Goal: Task Accomplishment & Management: Complete application form

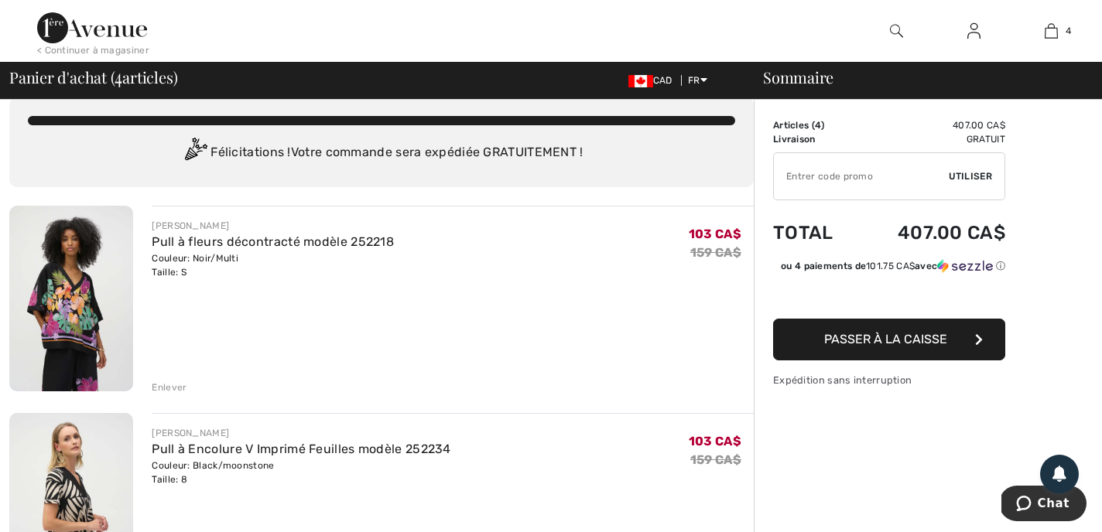
scroll to position [11, 0]
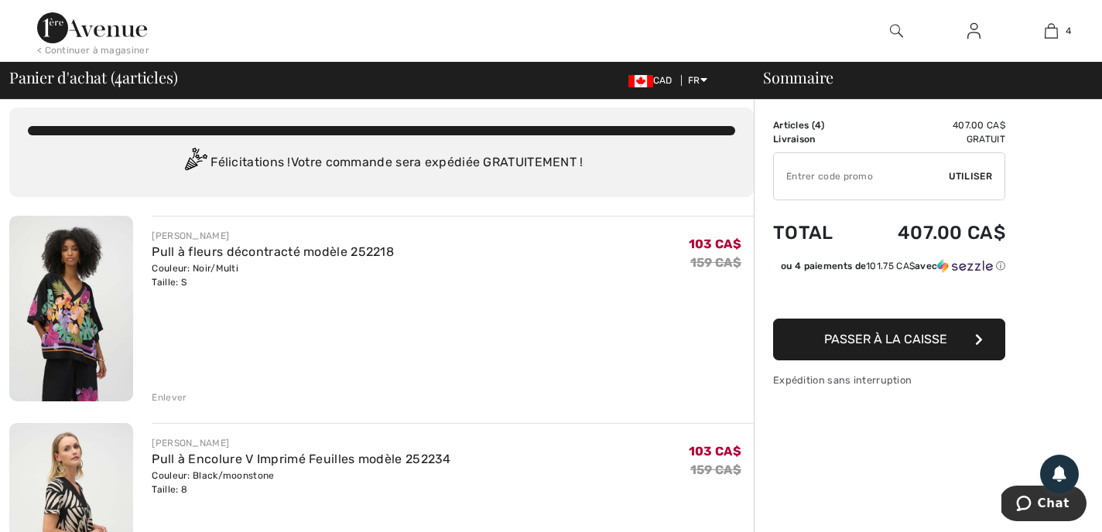
click at [167, 396] on div "Enlever" at bounding box center [169, 398] width 35 height 14
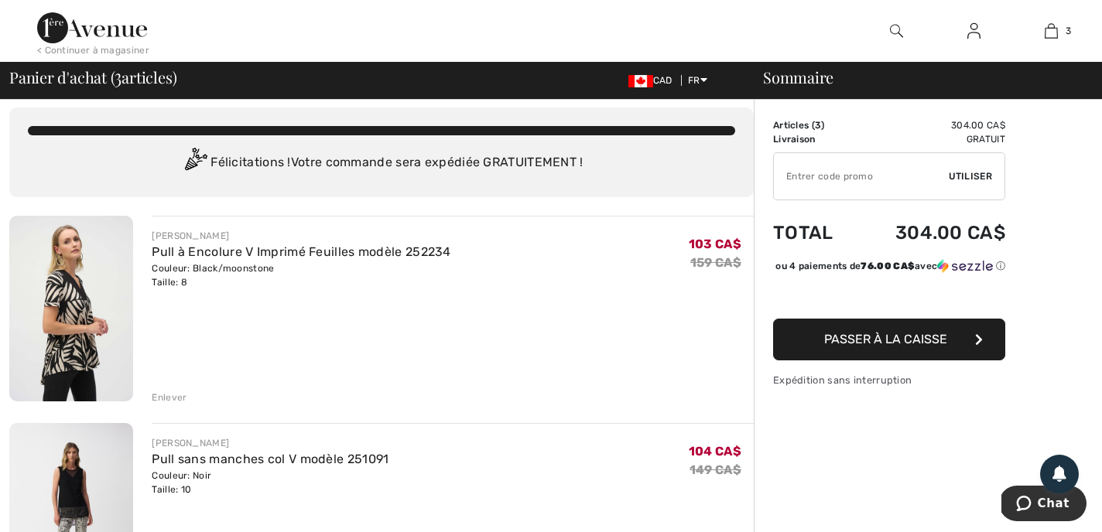
click at [83, 347] on img at bounding box center [71, 309] width 124 height 186
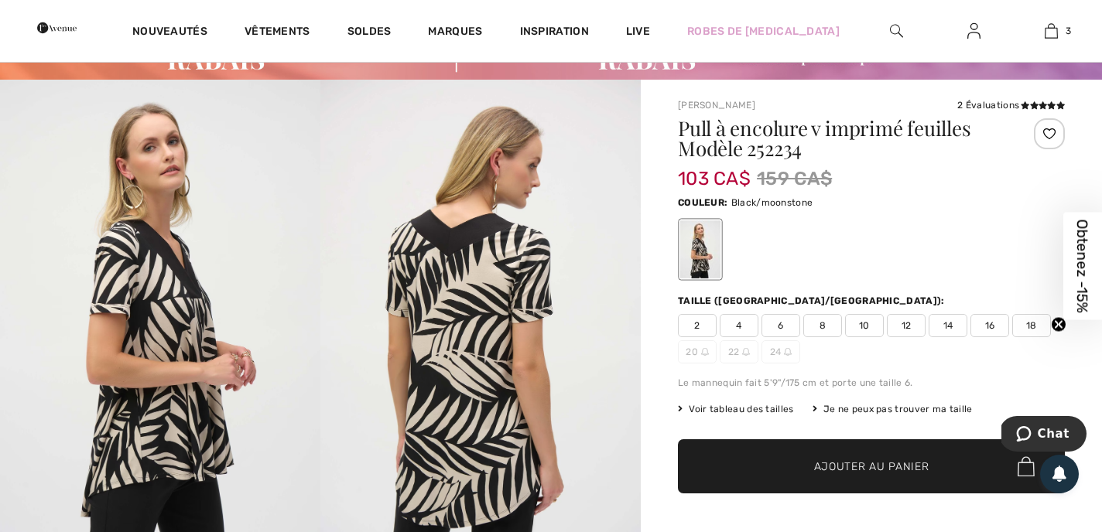
scroll to position [83, 0]
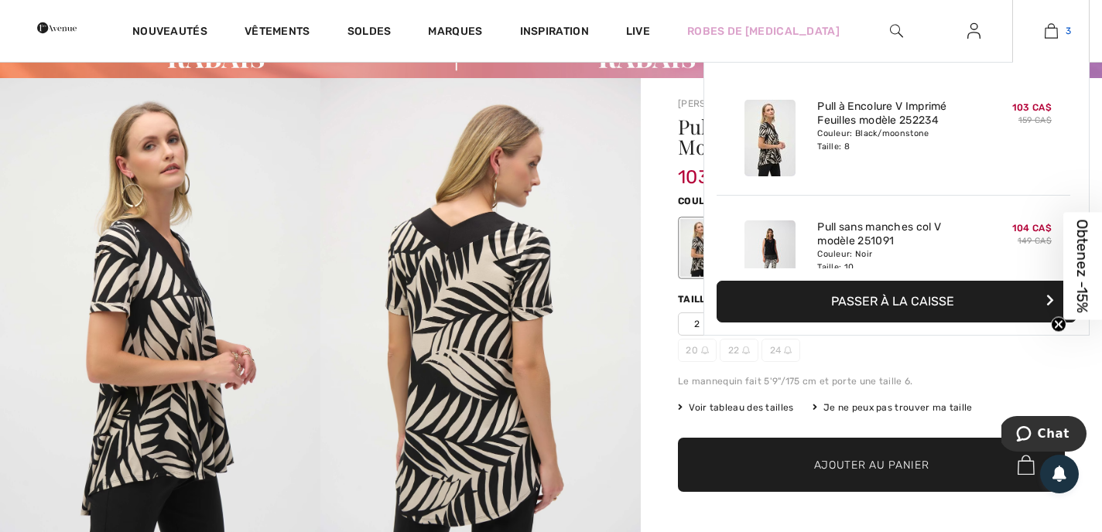
click at [1050, 24] on img at bounding box center [1050, 31] width 13 height 19
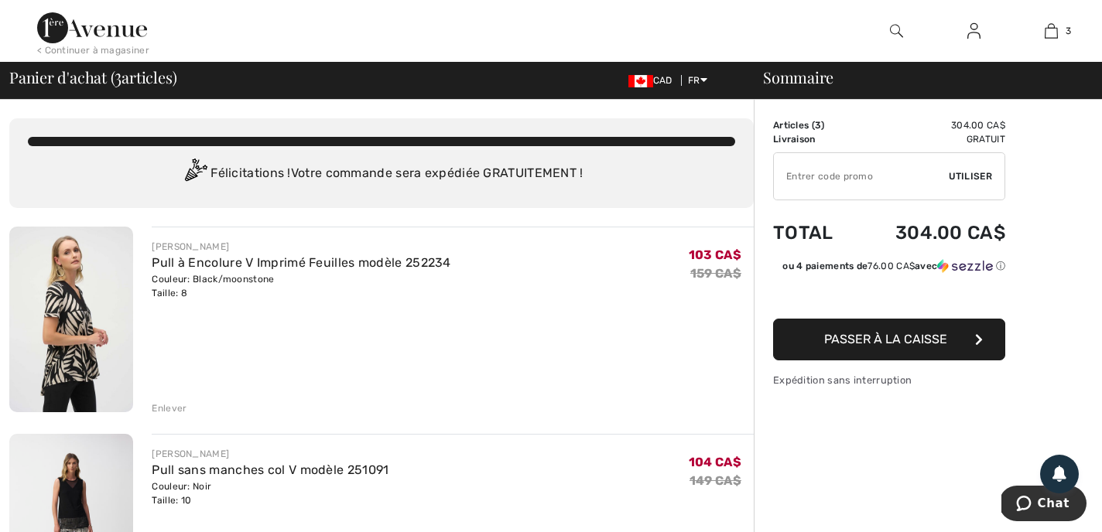
click at [166, 404] on div "Enlever" at bounding box center [169, 408] width 35 height 14
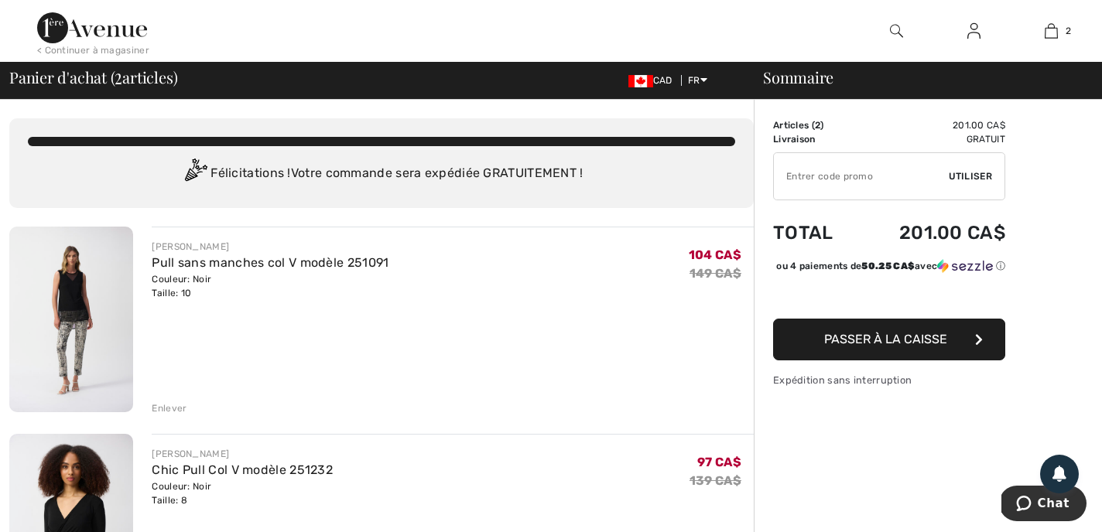
click at [71, 294] on img at bounding box center [71, 320] width 124 height 186
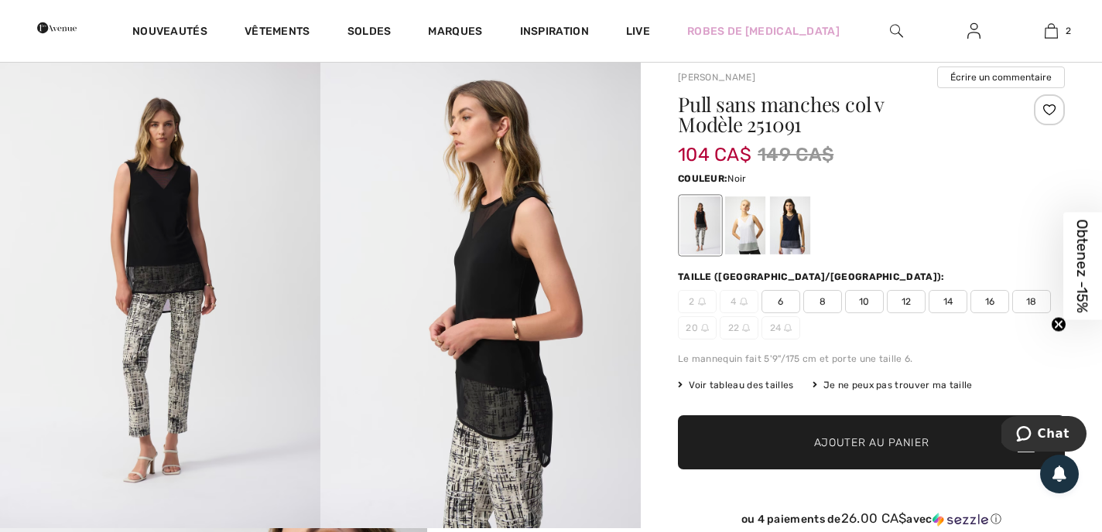
scroll to position [111, 0]
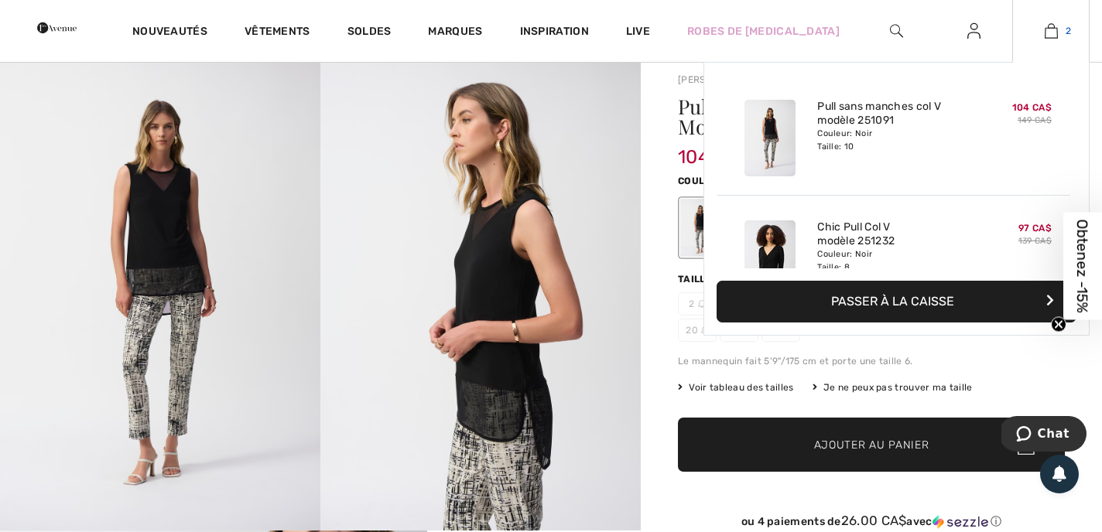
click at [1050, 29] on img at bounding box center [1050, 31] width 13 height 19
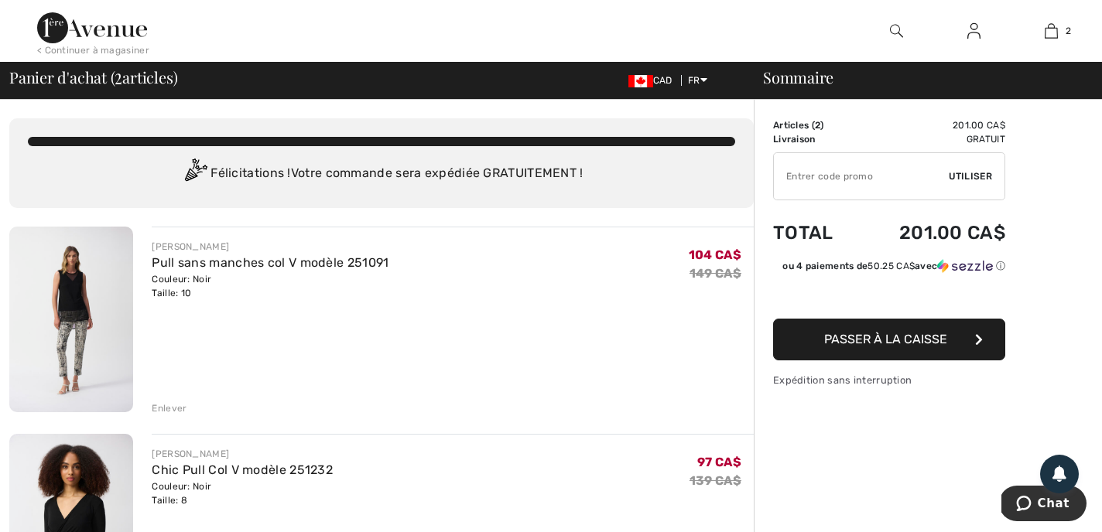
click at [169, 405] on div "Enlever" at bounding box center [169, 408] width 35 height 14
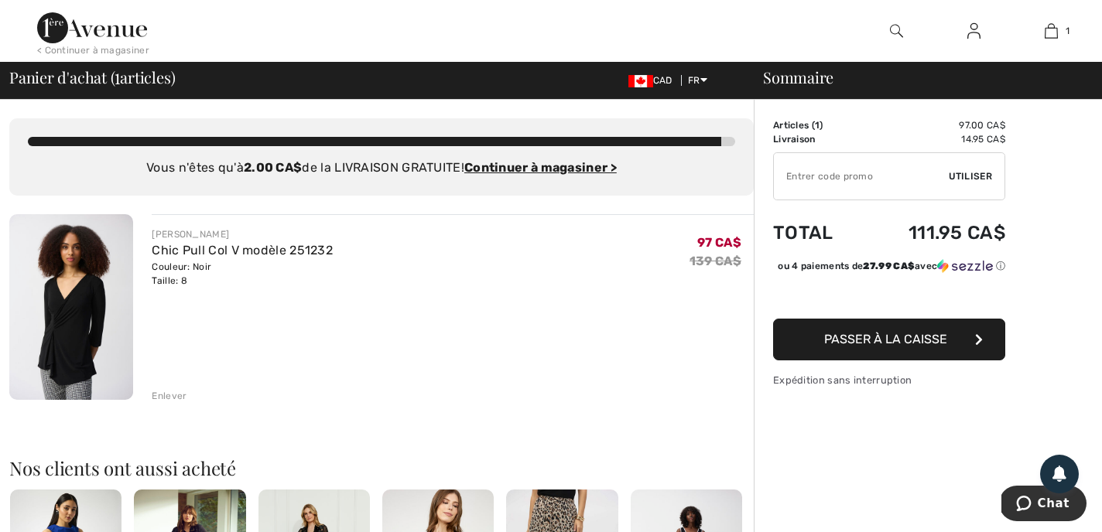
click at [60, 323] on img at bounding box center [71, 307] width 124 height 186
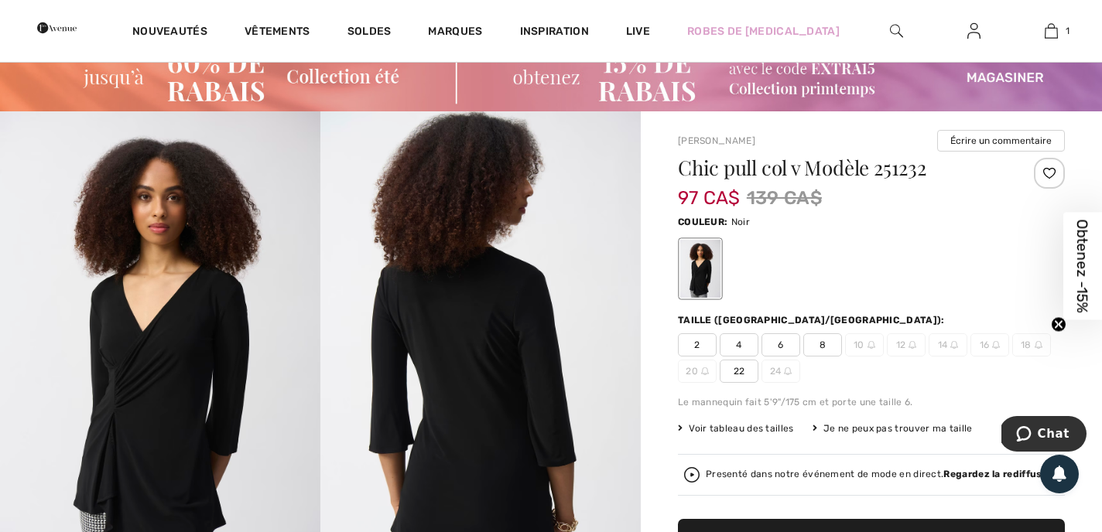
scroll to position [53, 0]
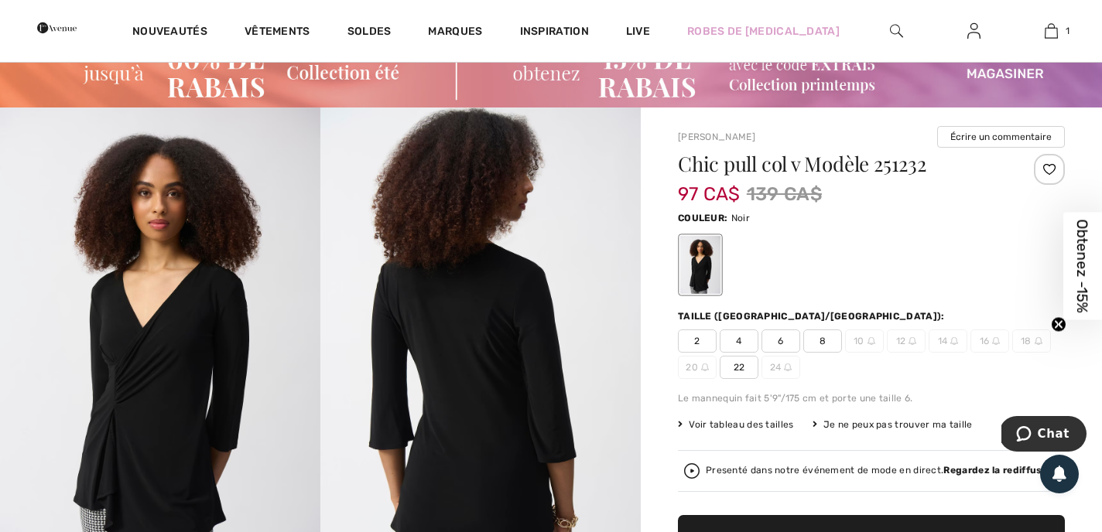
click at [766, 420] on span "Voir tableau des tailles" at bounding box center [736, 425] width 116 height 14
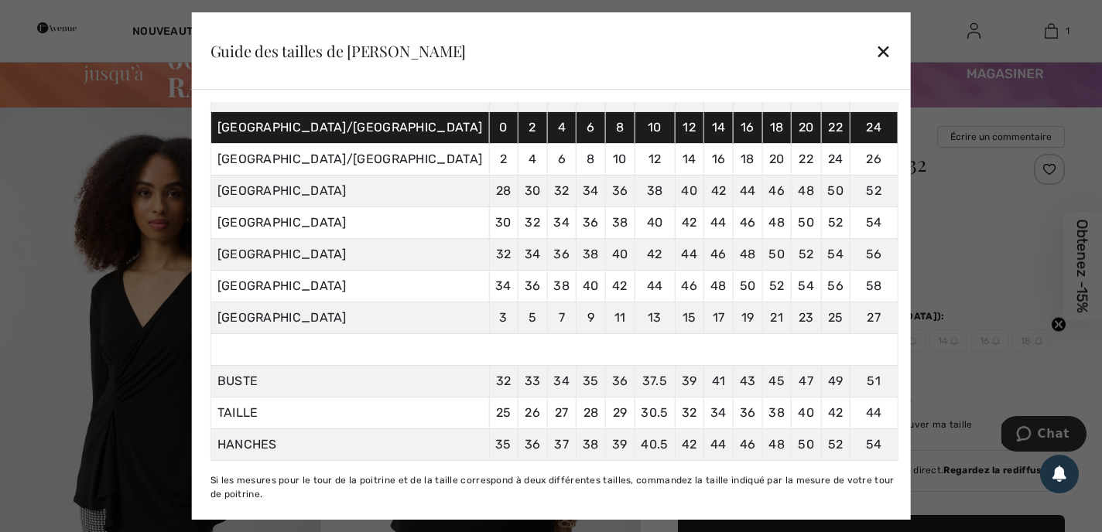
scroll to position [150, 0]
click at [875, 45] on div "✕" at bounding box center [883, 51] width 16 height 32
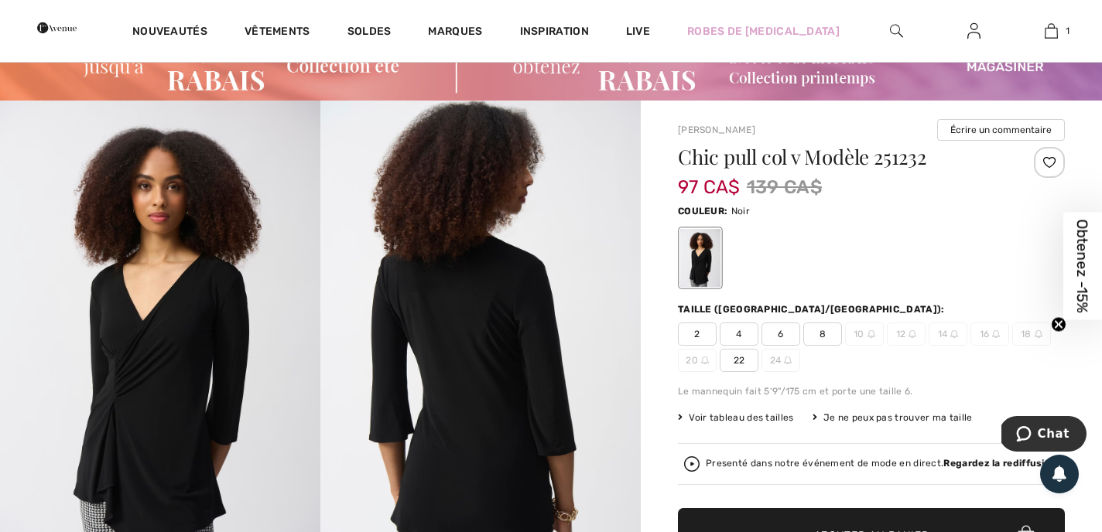
scroll to position [0, 0]
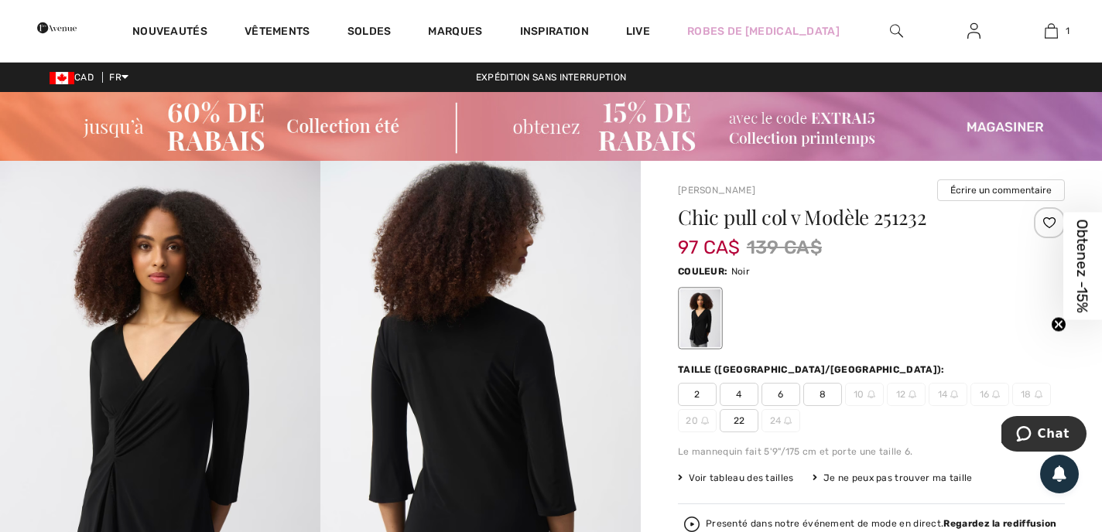
click at [906, 473] on div "Je ne peux pas trouver ma taille" at bounding box center [892, 478] width 160 height 14
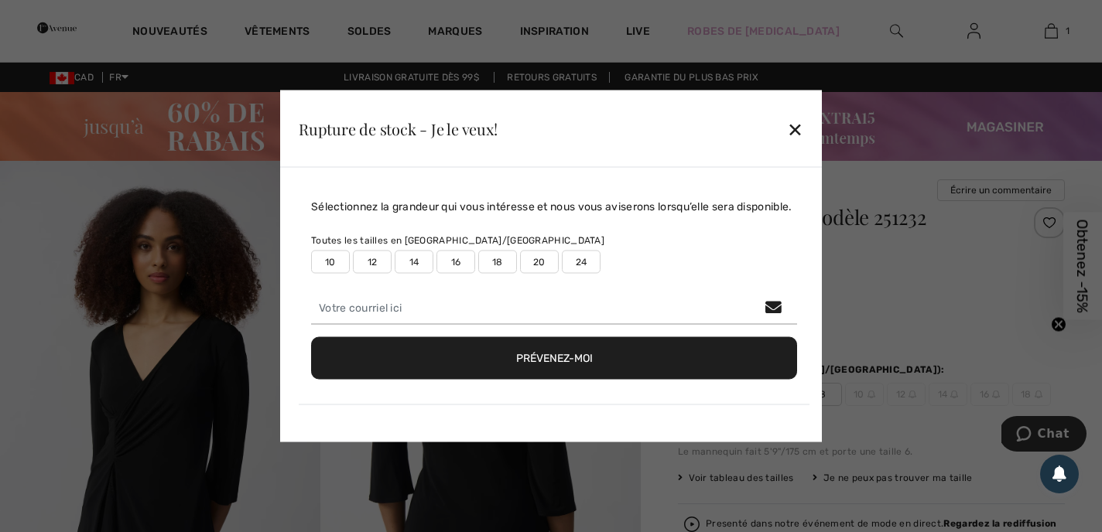
click at [330, 256] on label "10" at bounding box center [330, 262] width 39 height 23
click at [544, 355] on button "Prévenez-moi" at bounding box center [554, 358] width 486 height 43
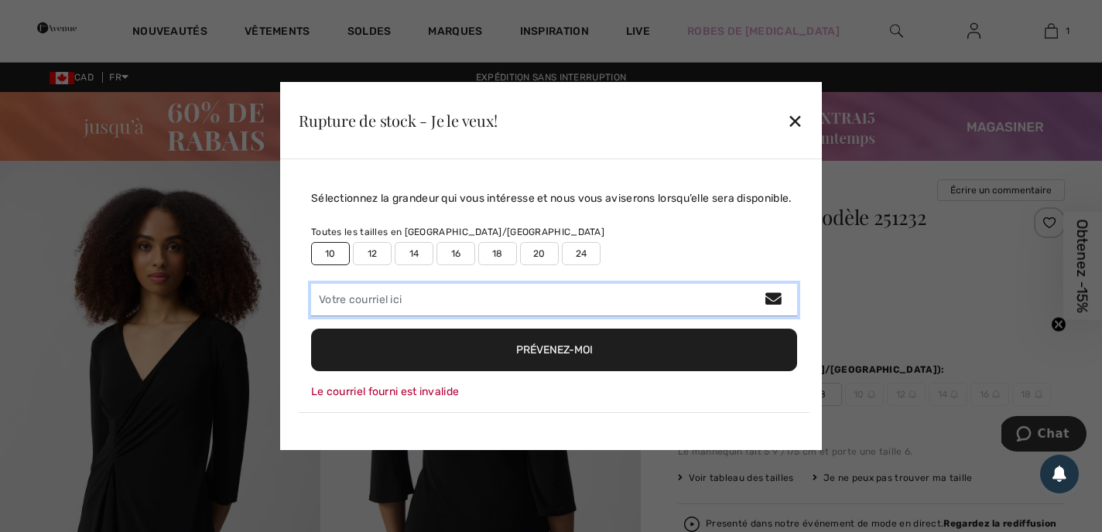
click at [386, 298] on input "email" at bounding box center [554, 300] width 486 height 32
type input "christianeallaire@gmail.com"
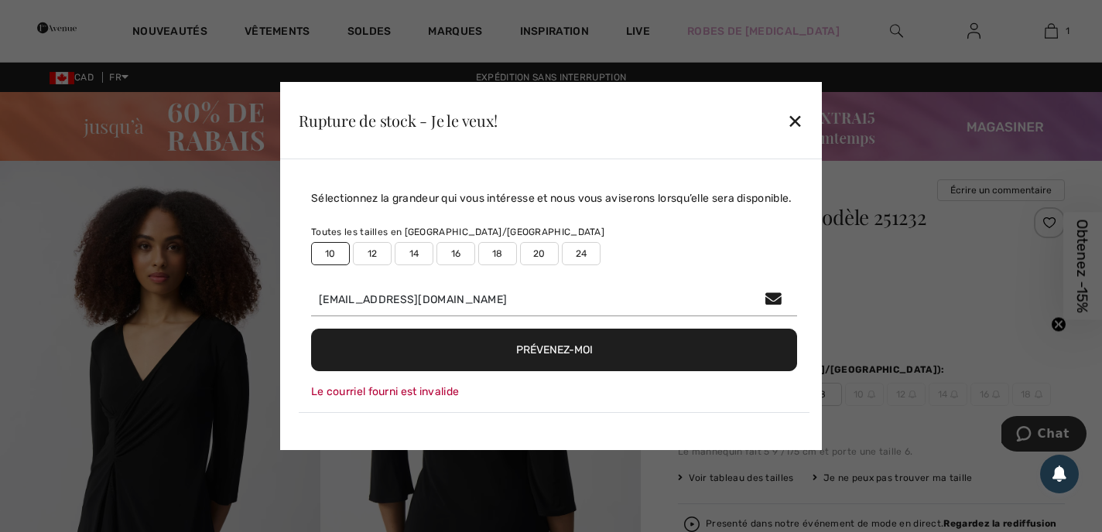
click at [563, 343] on button "Prévenez-moi" at bounding box center [554, 350] width 486 height 43
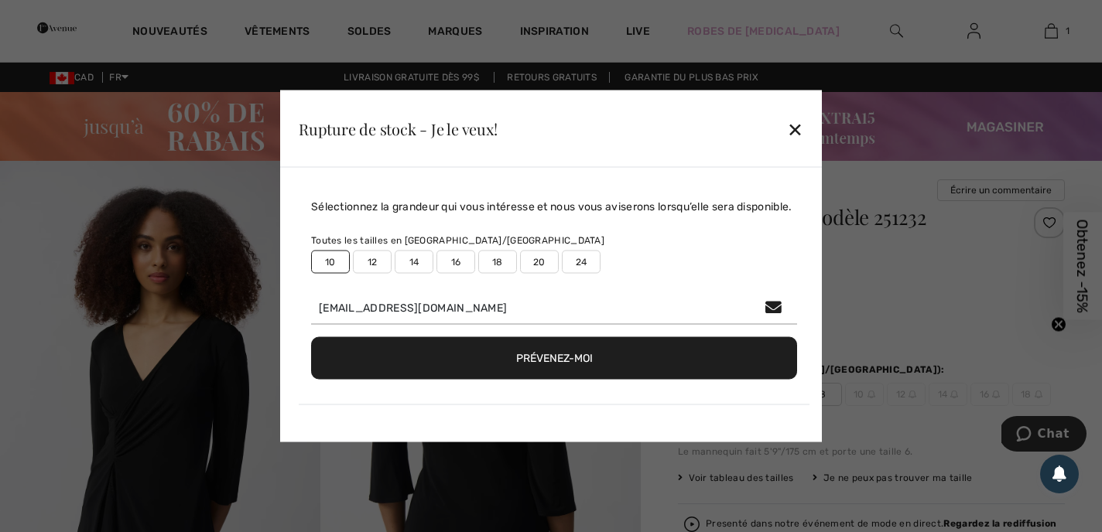
click at [555, 354] on button "Prévenez-moi" at bounding box center [554, 358] width 486 height 43
click at [798, 124] on div "✕" at bounding box center [795, 128] width 16 height 32
